Goal: Task Accomplishment & Management: Manage account settings

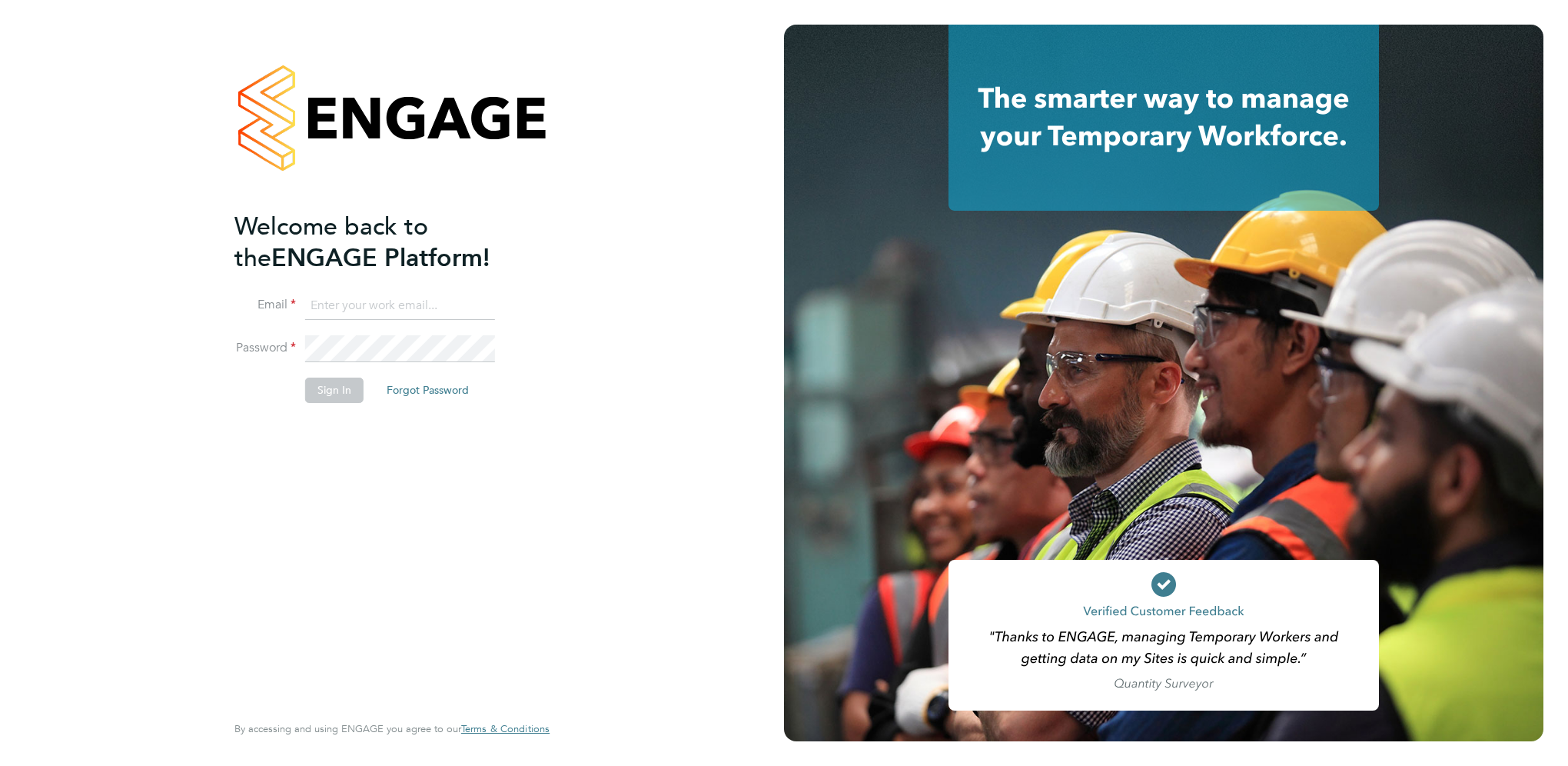
type input "christopher.martin@vistry.co.uk"
click at [357, 389] on button "Sign In" at bounding box center [334, 389] width 58 height 24
click at [380, 389] on div "Sorry, we are having problems connecting to our services." at bounding box center [392, 383] width 784 height 766
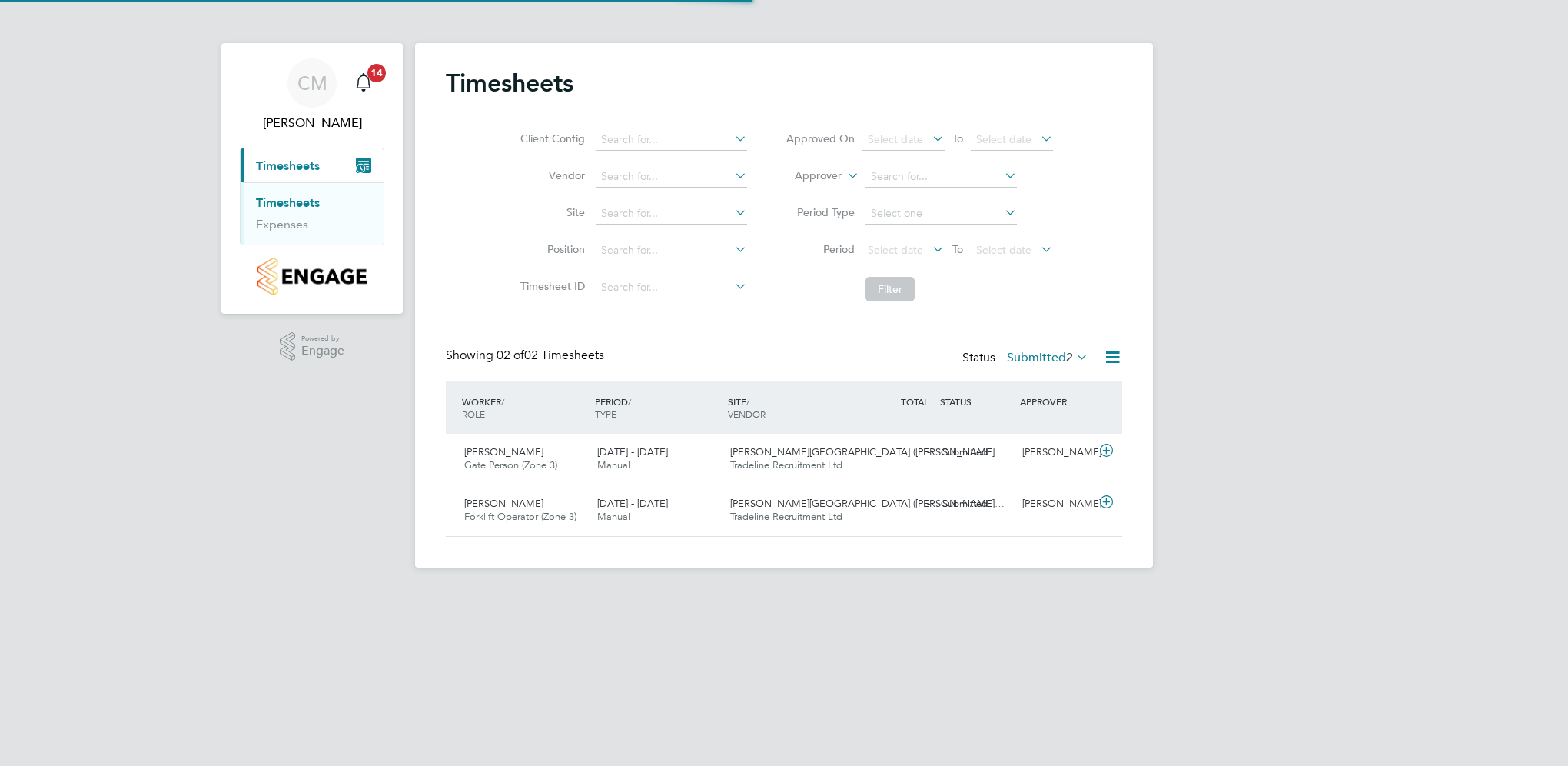
scroll to position [38, 134]
click at [529, 455] on div "[PERSON_NAME] Gate Person (Zone 3) [DATE] - [DATE]" at bounding box center [525, 458] width 133 height 38
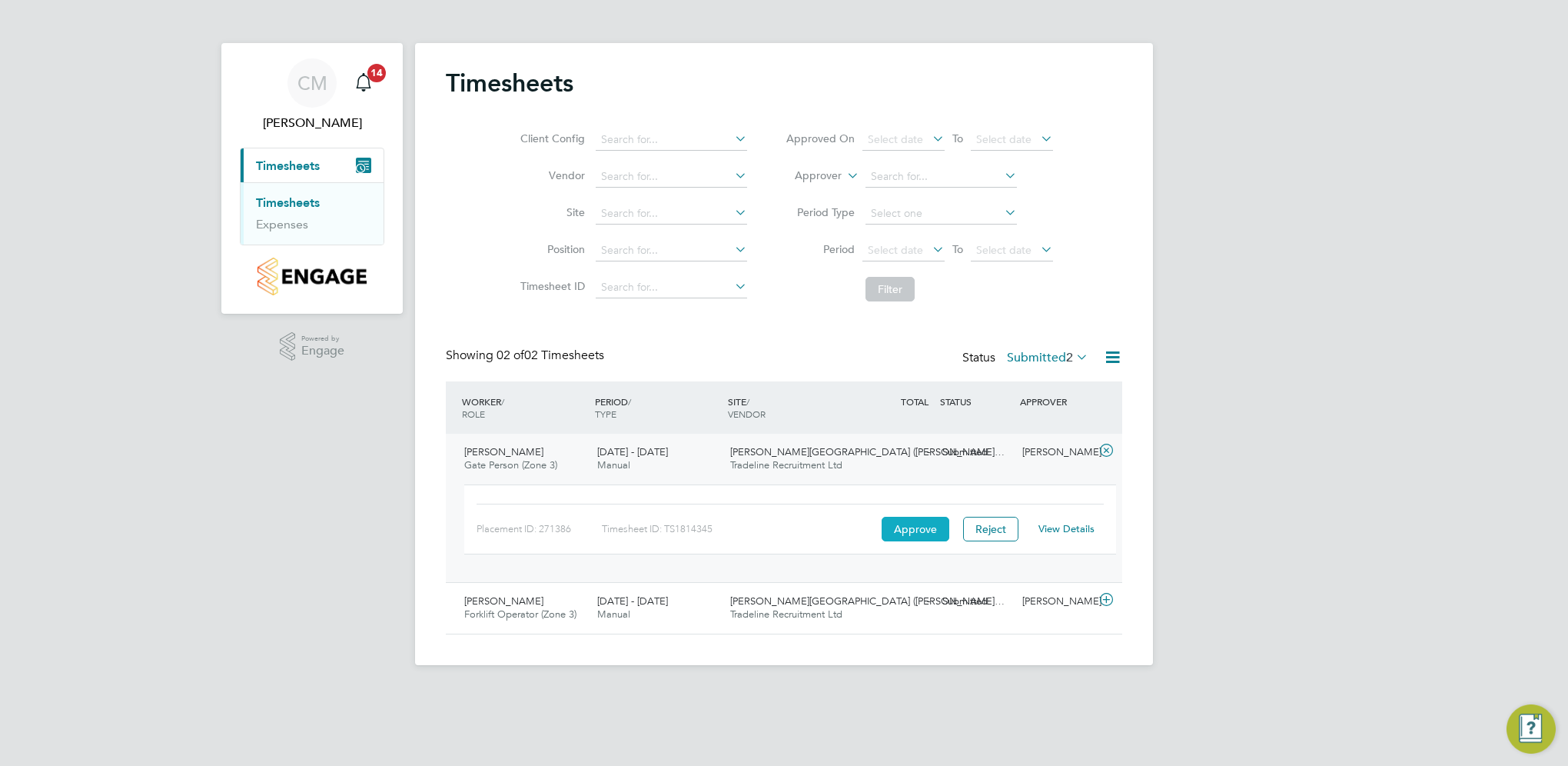
click at [898, 527] on button "Approve" at bounding box center [916, 529] width 68 height 24
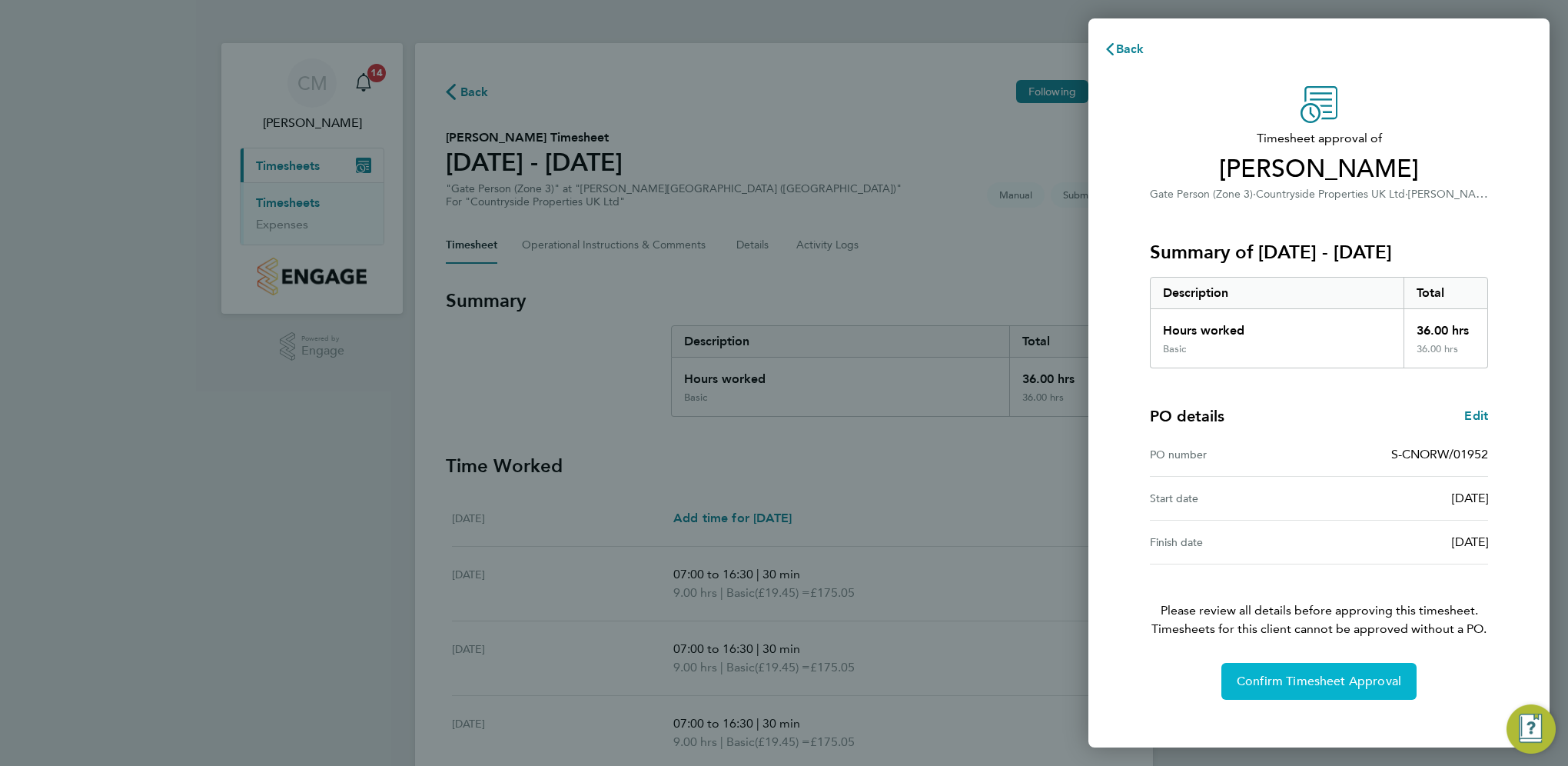
click at [1358, 683] on span "Confirm Timesheet Approval" at bounding box center [1319, 681] width 164 height 15
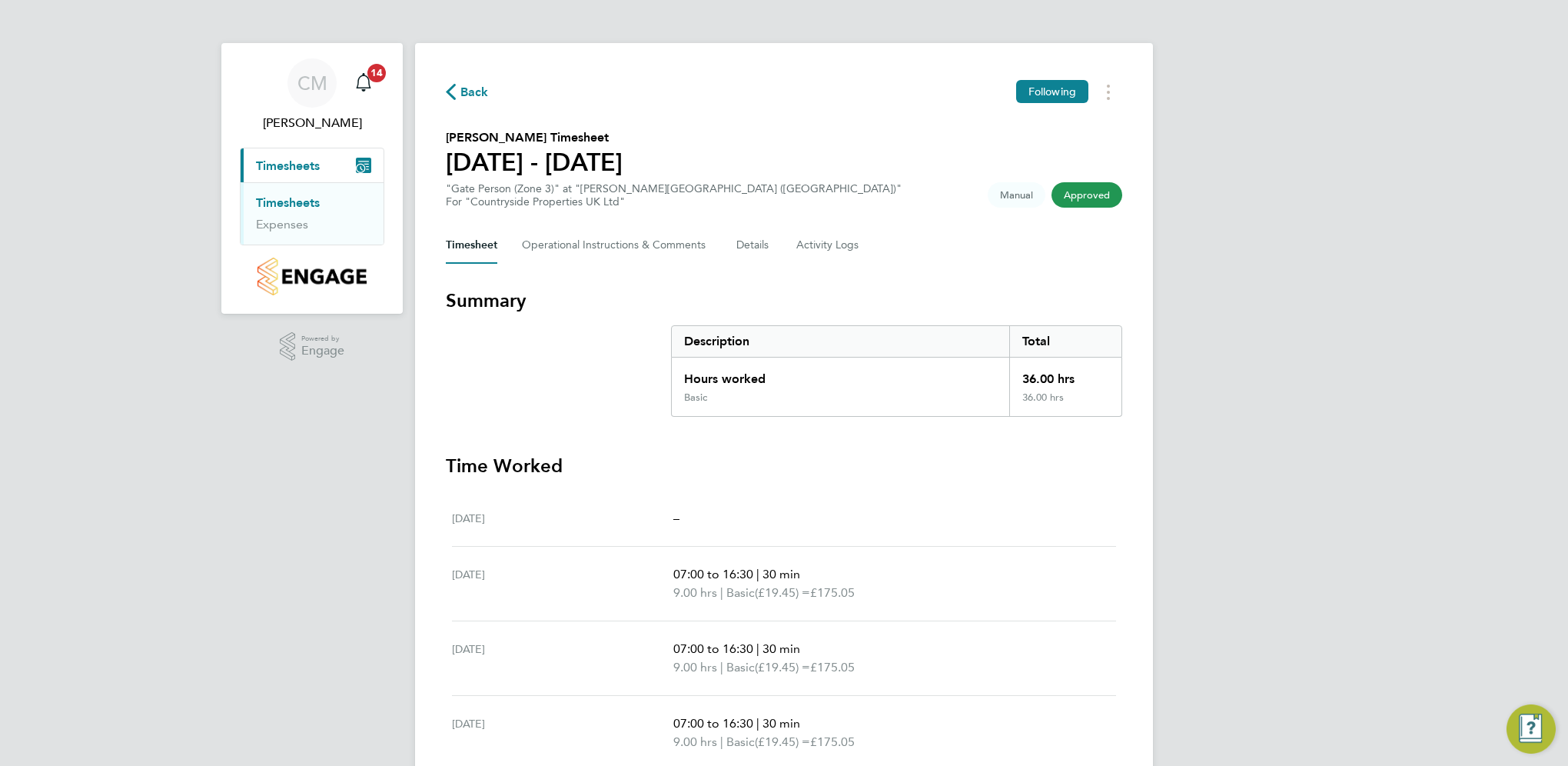
click at [292, 196] on link "Timesheets" at bounding box center [287, 202] width 64 height 15
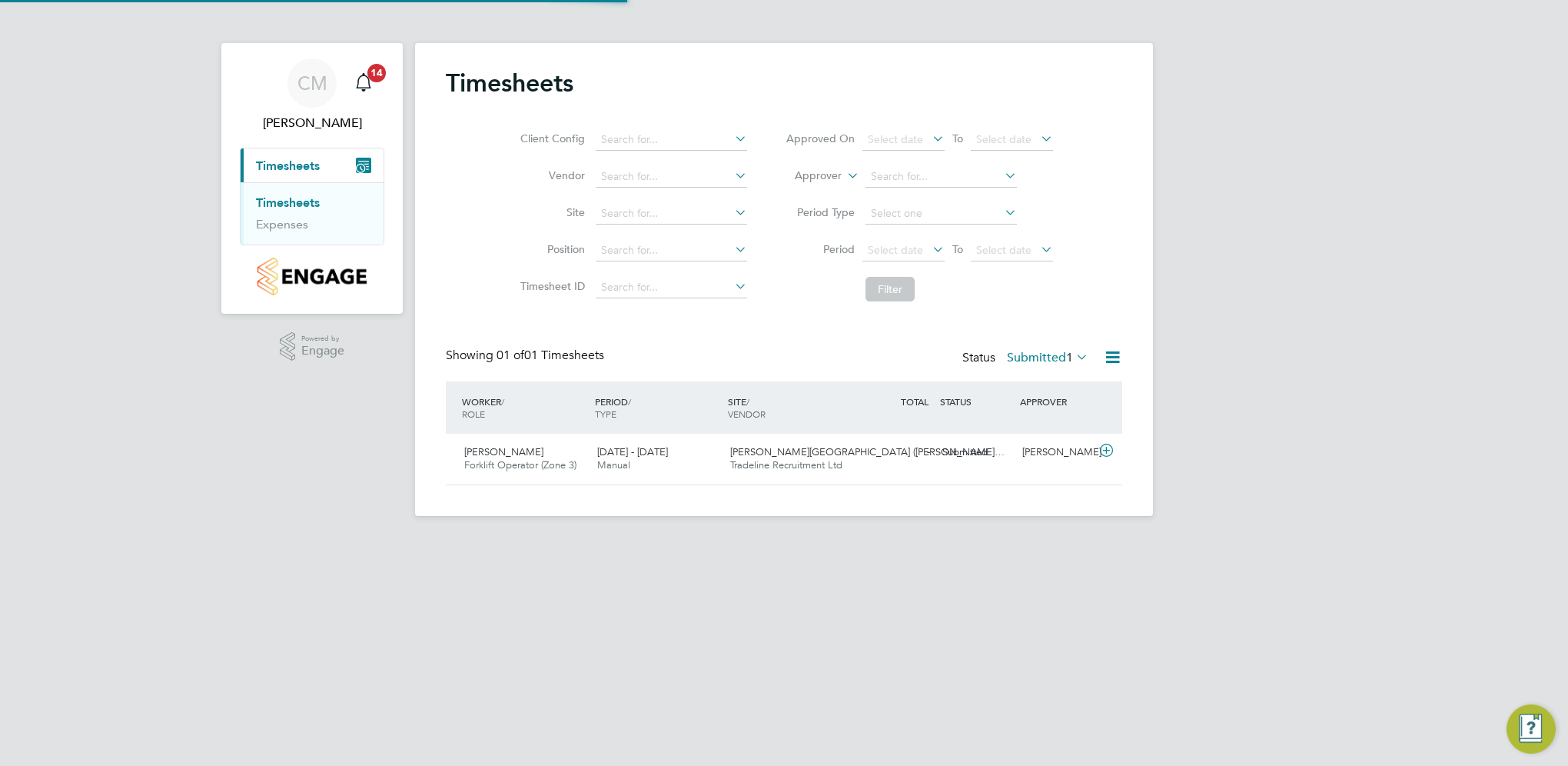
scroll to position [38, 134]
click at [489, 452] on span "[PERSON_NAME]" at bounding box center [504, 452] width 79 height 13
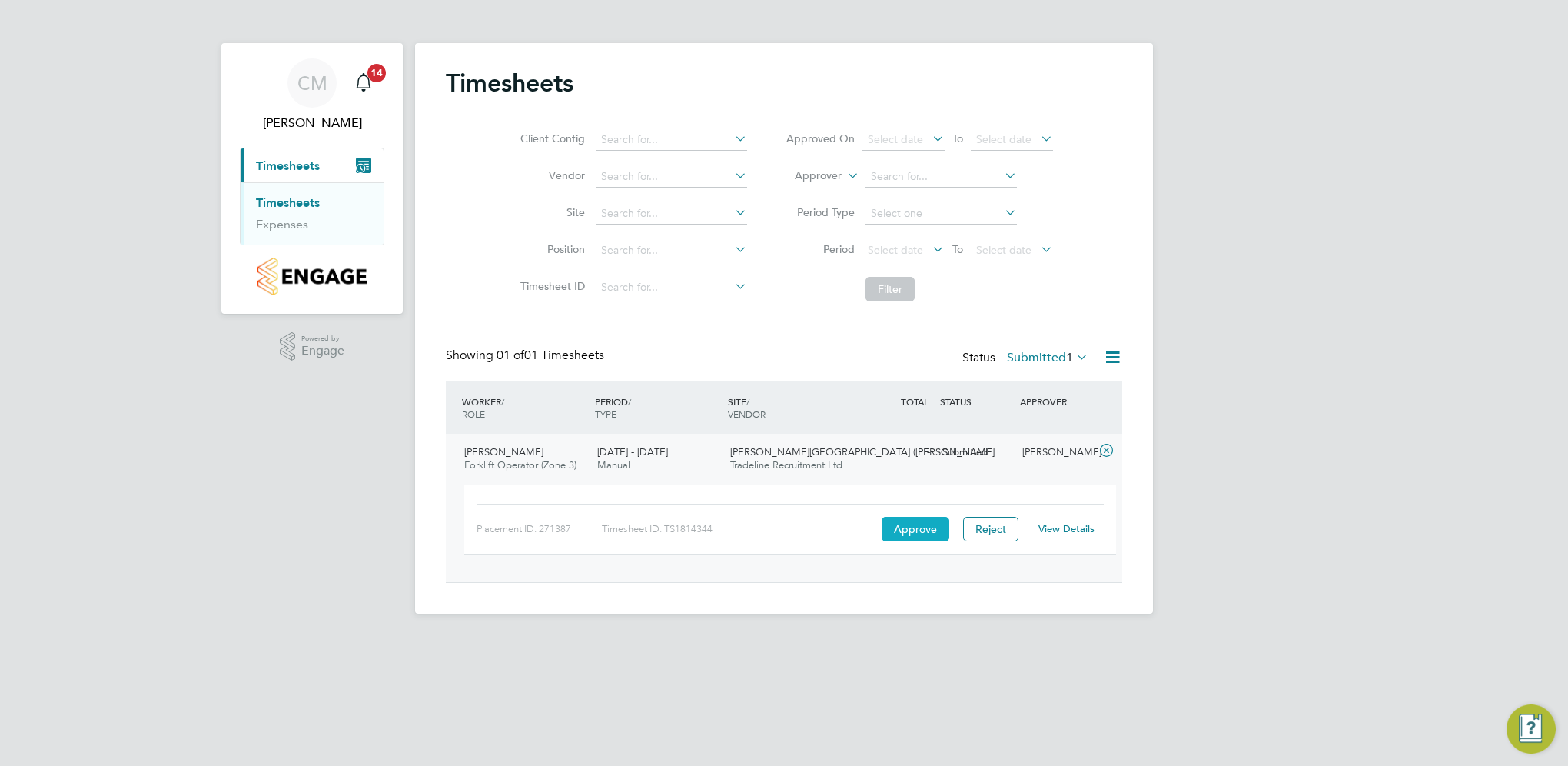
click at [908, 534] on button "Approve" at bounding box center [916, 529] width 68 height 24
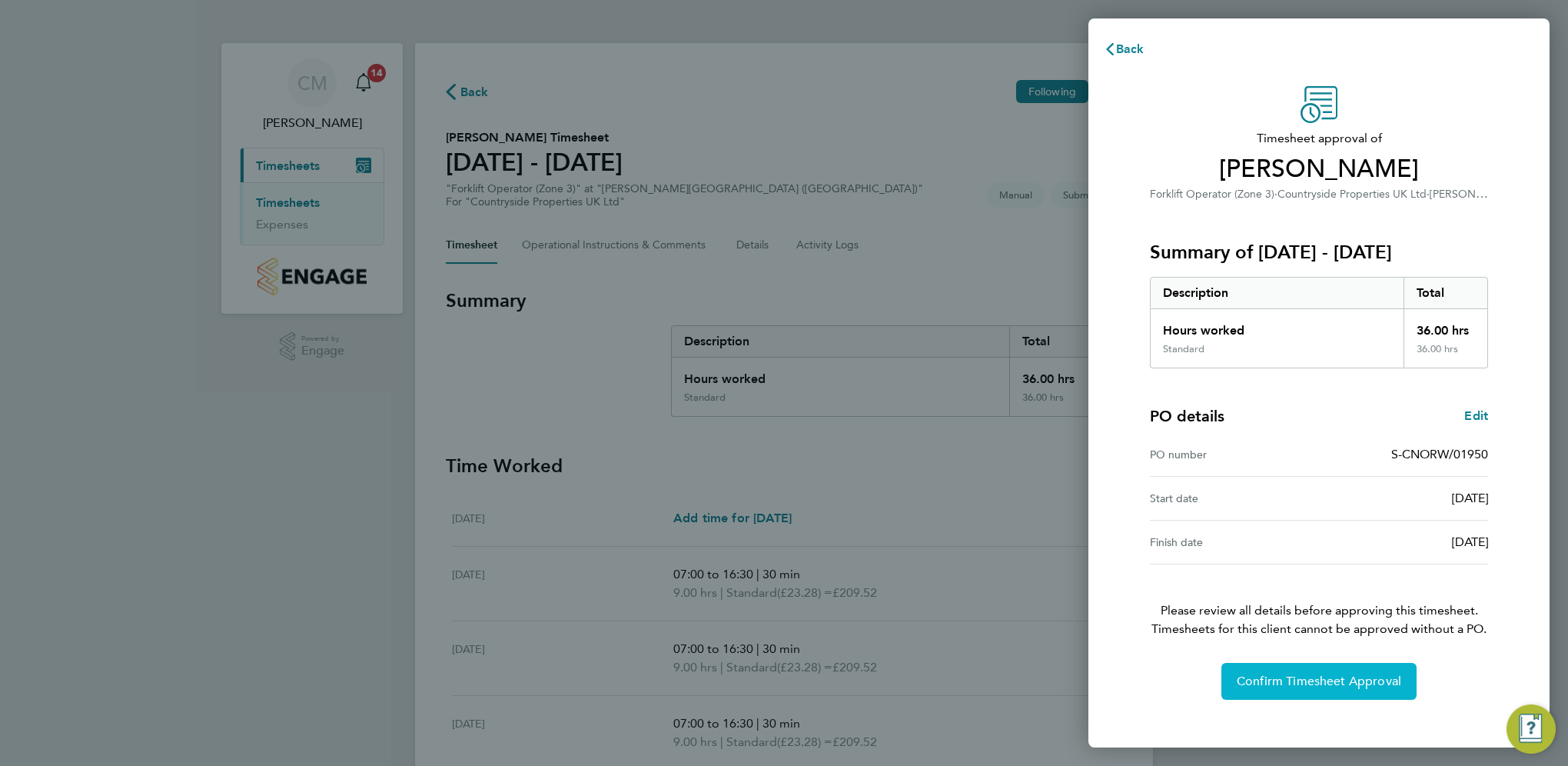
click at [1281, 689] on button "Confirm Timesheet Approval" at bounding box center [1319, 682] width 195 height 37
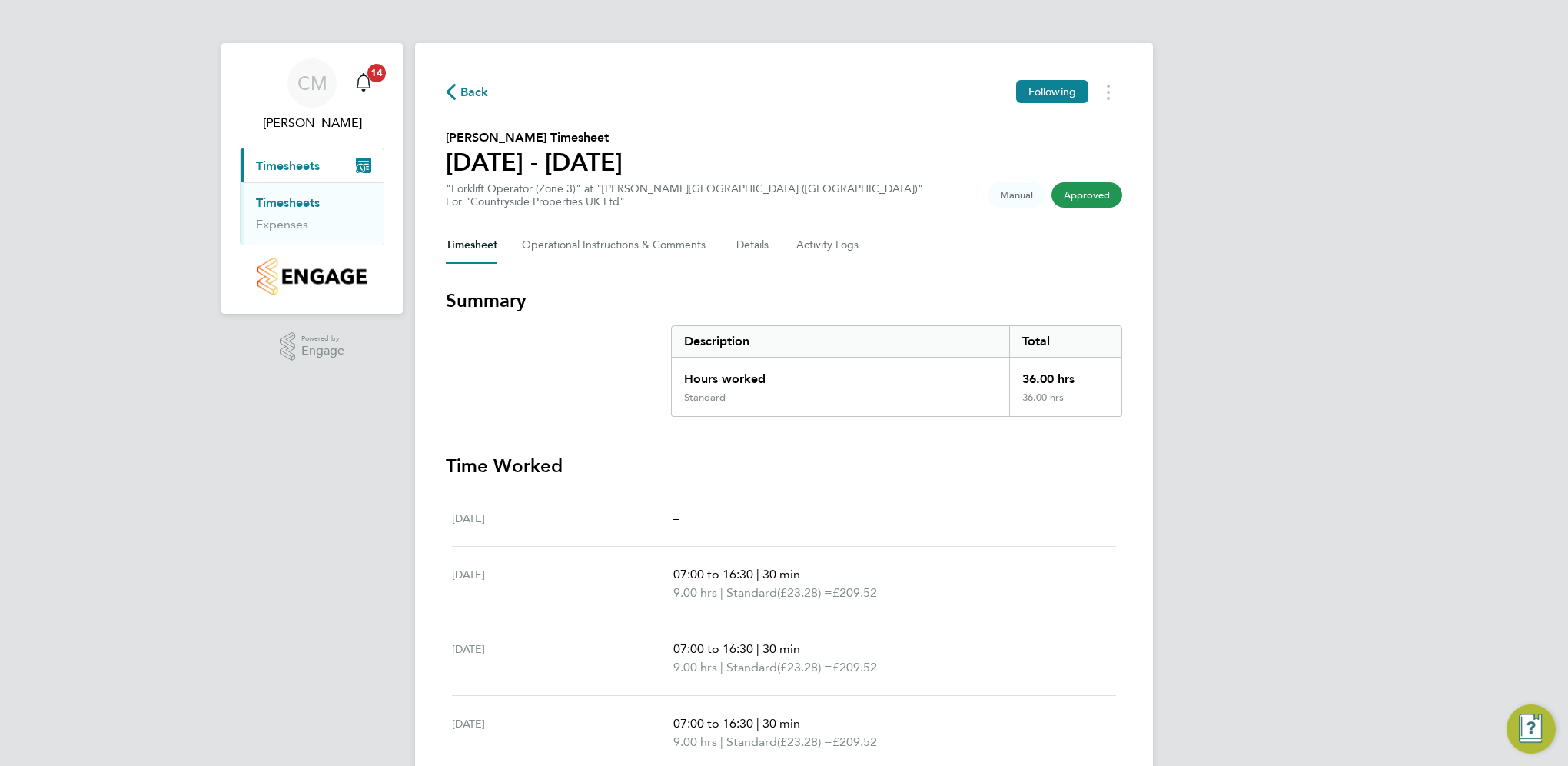
click at [1092, 197] on span "Approved" at bounding box center [1086, 194] width 70 height 25
click at [1068, 192] on span "Approved" at bounding box center [1086, 194] width 70 height 25
click at [284, 203] on link "Timesheets" at bounding box center [287, 202] width 64 height 15
